Goal: Find specific page/section: Find specific page/section

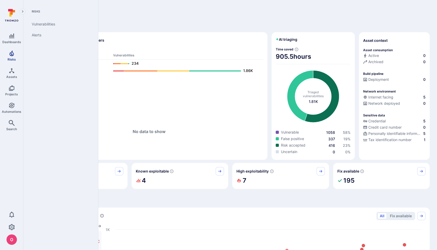
click at [14, 53] on icon "Risks" at bounding box center [12, 53] width 6 height 6
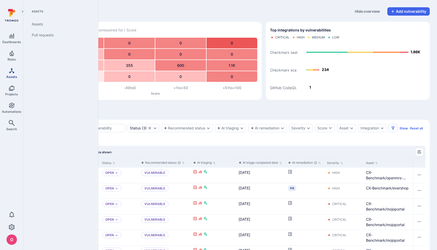
click at [9, 74] on link "Assets" at bounding box center [11, 73] width 23 height 15
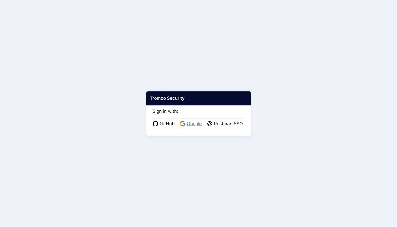
click at [198, 124] on span "Google" at bounding box center [195, 124] width 18 height 7
